Goal: Check status: Check status

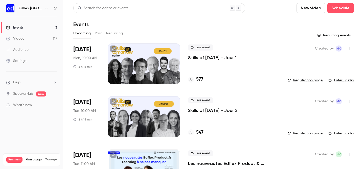
click at [226, 57] on p "Skills of [DATE] - Jour 1" at bounding box center [212, 58] width 49 height 6
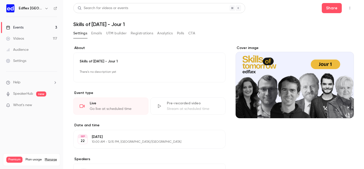
click at [351, 10] on button "button" at bounding box center [350, 8] width 8 height 8
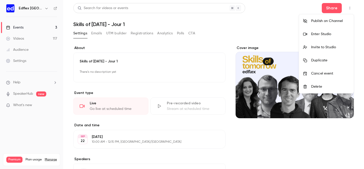
click at [330, 32] on div "Enter Studio" at bounding box center [330, 34] width 38 height 5
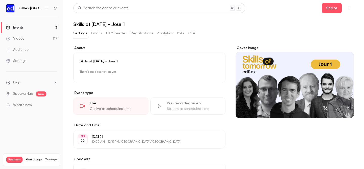
click at [141, 37] on button "Registrations" at bounding box center [142, 33] width 22 height 8
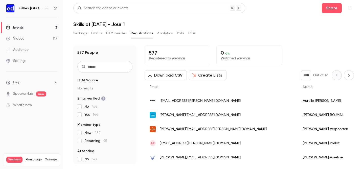
click at [82, 52] on h1 "577 People" at bounding box center [87, 53] width 21 height 6
click at [98, 52] on div "577 People" at bounding box center [104, 53] width 55 height 6
